Goal: Register for event/course

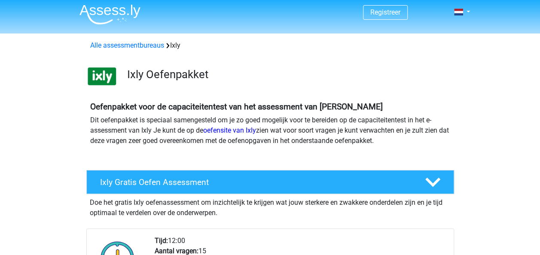
scroll to position [1, 0]
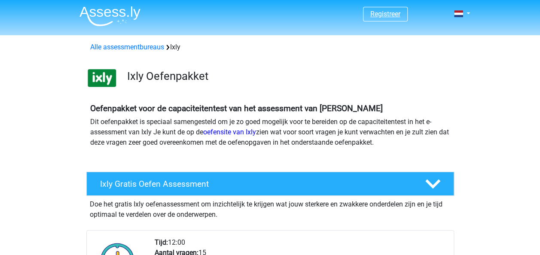
click at [382, 15] on link "Registreer" at bounding box center [385, 14] width 30 height 8
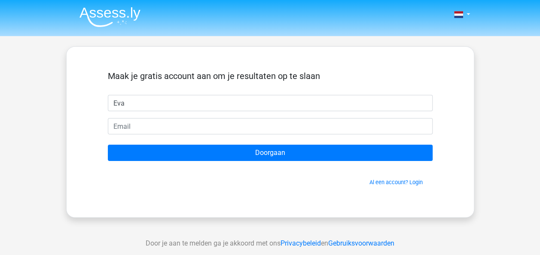
type input "Eva"
click at [385, 186] on span "Al een account? Login" at bounding box center [270, 182] width 318 height 8
drag, startPoint x: 385, startPoint y: 184, endPoint x: 373, endPoint y: 181, distance: 12.4
click at [373, 181] on link "Al een account? Login" at bounding box center [396, 182] width 53 height 6
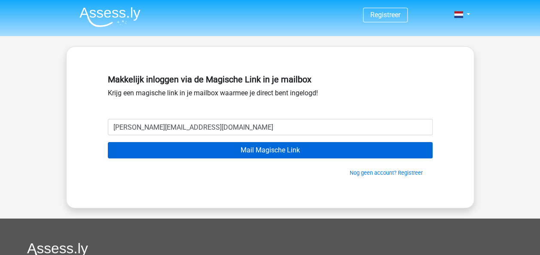
type input "eva_vanglasenap@hotmail.com"
click at [108, 142] on input "Mail Magische Link" at bounding box center [270, 150] width 325 height 16
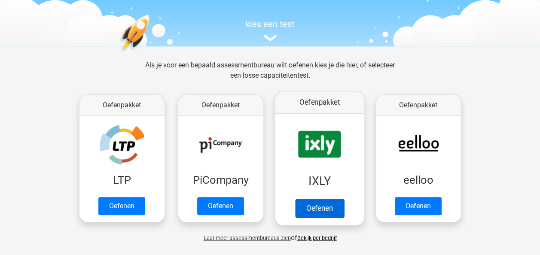
scroll to position [87, 0]
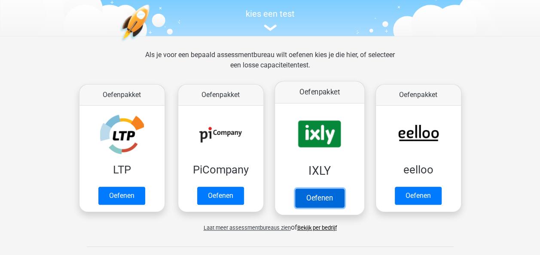
drag, startPoint x: 315, startPoint y: 198, endPoint x: 308, endPoint y: 199, distance: 7.5
click at [308, 199] on link "Oefenen" at bounding box center [319, 198] width 49 height 19
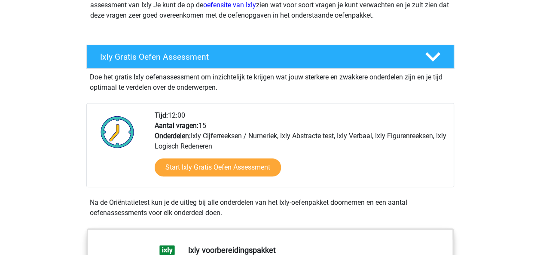
scroll to position [128, 0]
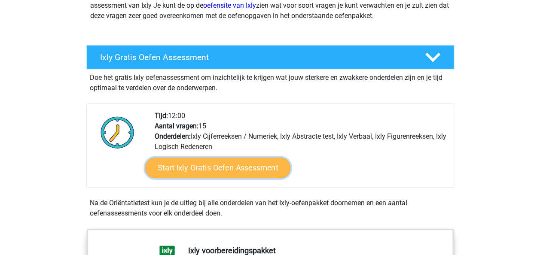
drag, startPoint x: 222, startPoint y: 164, endPoint x: 168, endPoint y: 162, distance: 53.8
drag, startPoint x: 168, startPoint y: 162, endPoint x: 171, endPoint y: 170, distance: 8.5
click at [171, 170] on link "Start Ixly Gratis Oefen Assessment" at bounding box center [217, 168] width 145 height 21
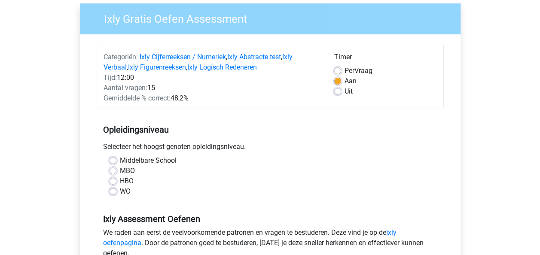
scroll to position [67, 0]
